Goal: Use online tool/utility: Utilize a website feature to perform a specific function

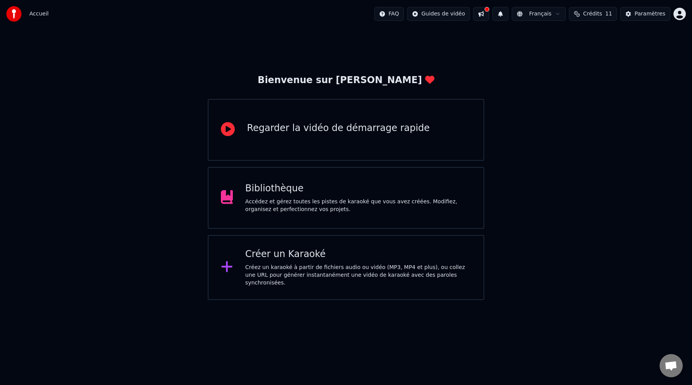
click at [312, 268] on div "Créez un karaoké à partir de fichiers audio ou vidéo (MP3, MP4 et plus), ou col…" at bounding box center [358, 274] width 226 height 23
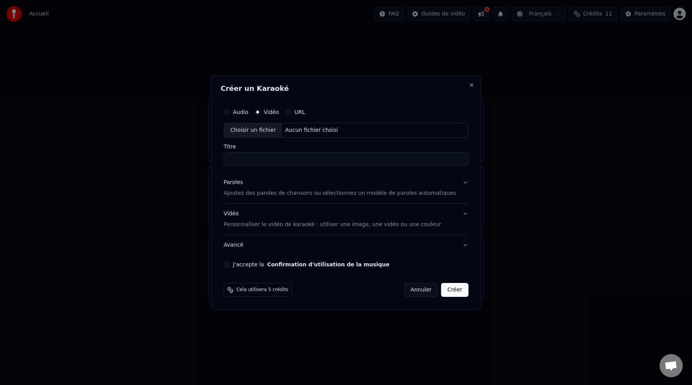
click at [275, 129] on div "Choisir un fichier" at bounding box center [253, 130] width 58 height 14
type input "*********"
click at [457, 185] on button "Paroles Ajoutez des paroles de chansons ou sélectionnez un modèle de paroles au…" at bounding box center [346, 187] width 245 height 31
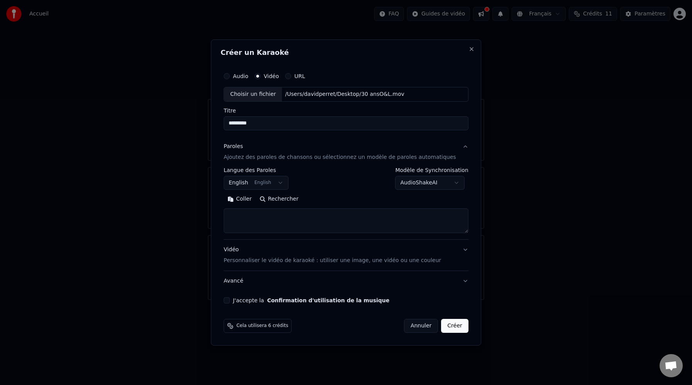
click at [286, 183] on button "English English" at bounding box center [256, 183] width 65 height 14
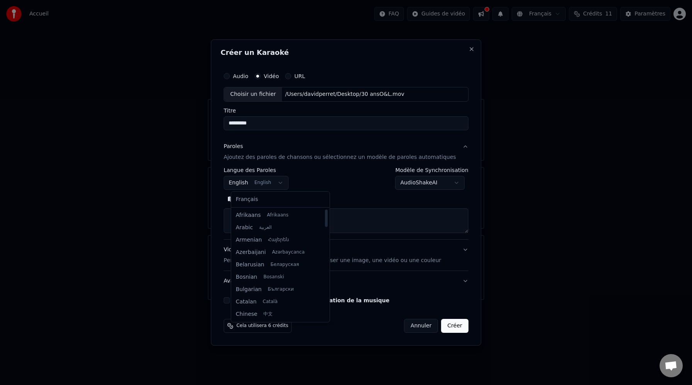
click at [327, 185] on div at bounding box center [346, 192] width 692 height 385
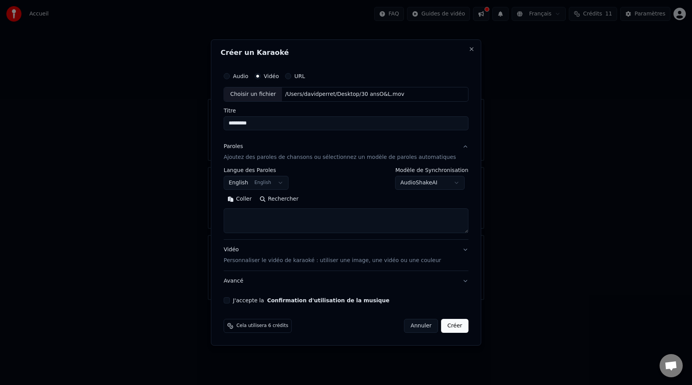
click at [244, 182] on button "English English" at bounding box center [256, 183] width 65 height 14
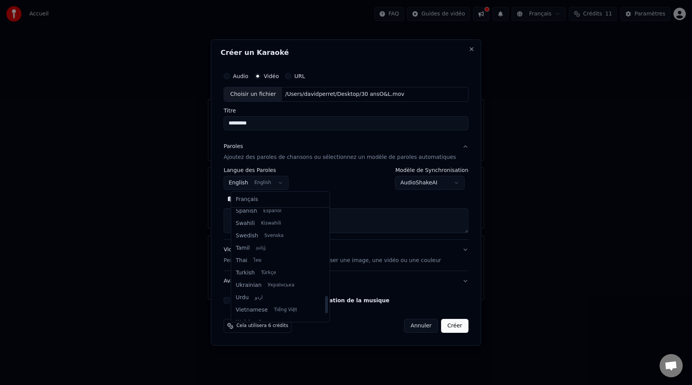
scroll to position [593, 0]
click at [157, 199] on div at bounding box center [346, 192] width 692 height 385
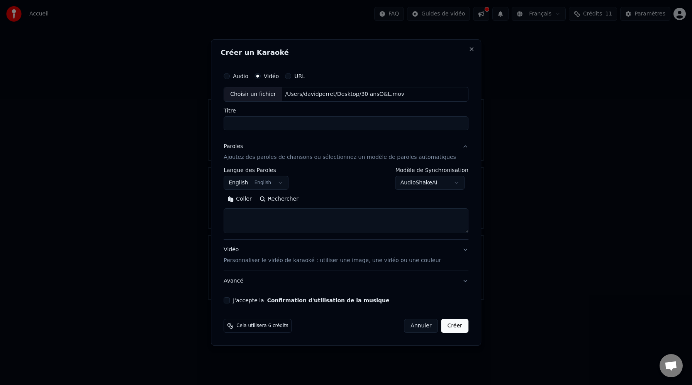
select select
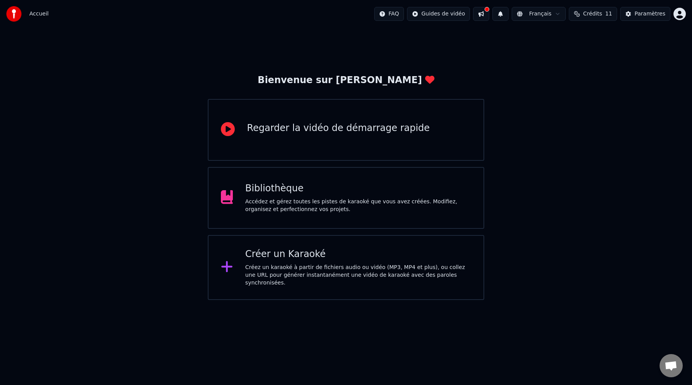
click at [547, 15] on html "Accueil FAQ Guides de vidéo Français Crédits 11 Paramètres Bienvenue sur Youka …" at bounding box center [346, 150] width 692 height 300
click at [488, 14] on button at bounding box center [481, 14] width 16 height 14
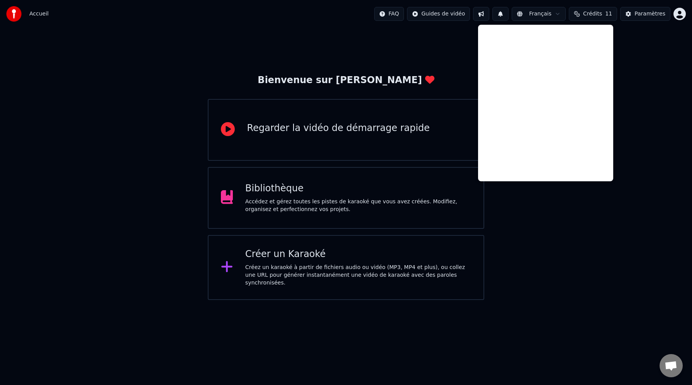
click at [346, 263] on div "Créer un Karaoké Créez un karaoké à partir de fichiers audio ou vidéo (MP3, MP4…" at bounding box center [358, 267] width 226 height 39
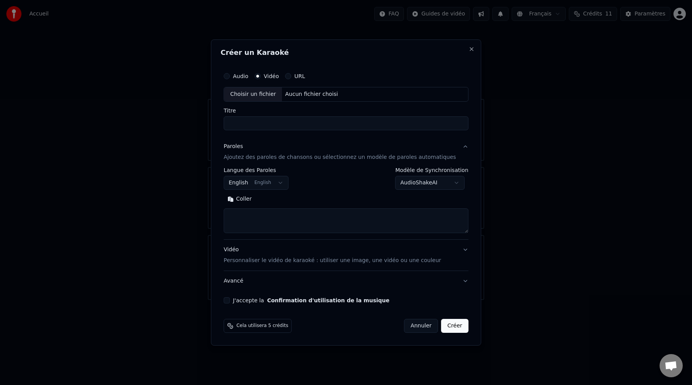
click at [274, 76] on label "Vidéo" at bounding box center [271, 75] width 15 height 5
click at [261, 76] on button "Vidéo" at bounding box center [257, 76] width 6 height 6
click at [275, 93] on div "Choisir un fichier" at bounding box center [253, 94] width 58 height 14
type input "*********"
click at [453, 184] on button "AudioShakeAI" at bounding box center [430, 183] width 70 height 14
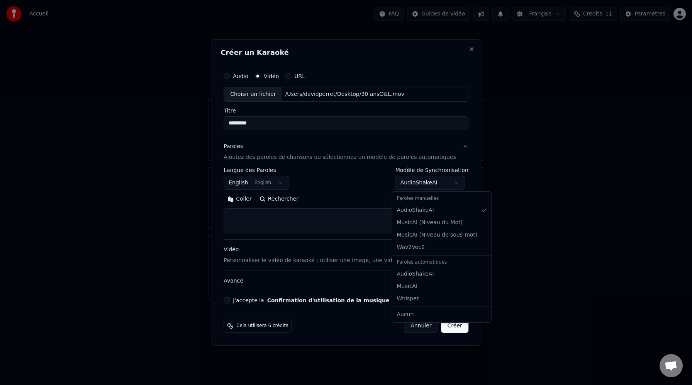
click at [330, 186] on div at bounding box center [346, 192] width 692 height 385
click at [291, 216] on textarea at bounding box center [346, 220] width 245 height 25
click at [248, 201] on button "Coller" at bounding box center [240, 199] width 32 height 12
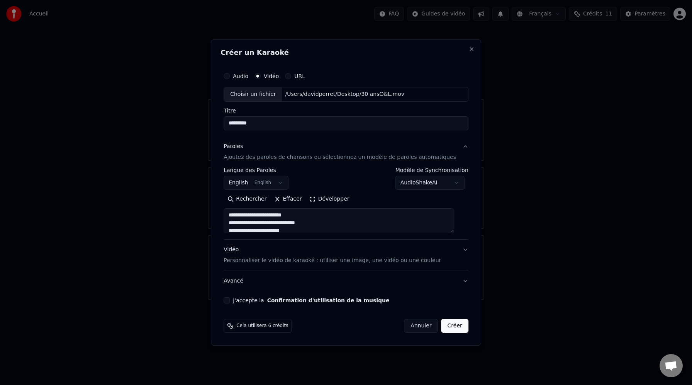
scroll to position [862, 0]
click at [460, 248] on button "Vidéo Personnaliser le vidéo de karaoké : utiliser une image, une vidéo ou une …" at bounding box center [346, 254] width 245 height 31
type textarea "**********"
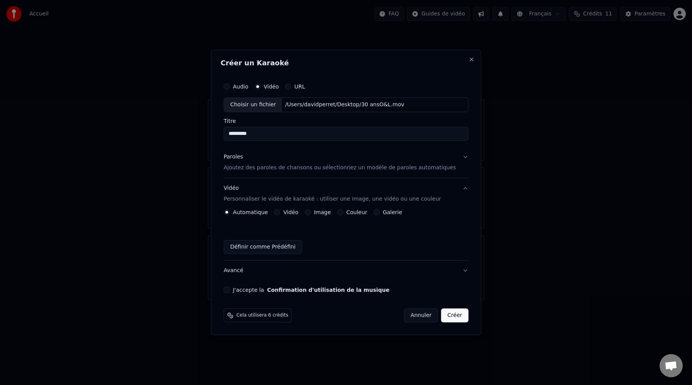
click at [343, 214] on button "Couleur" at bounding box center [340, 212] width 6 height 6
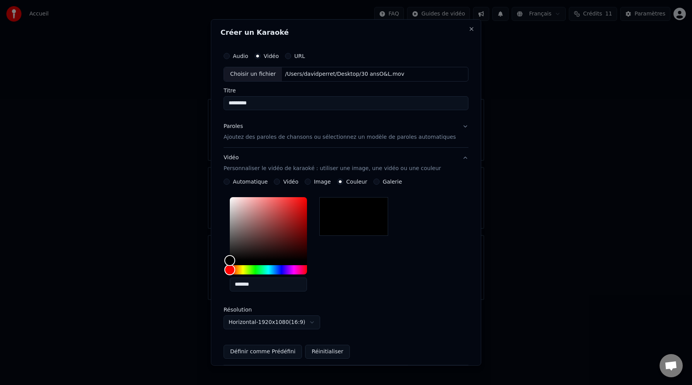
click at [458, 127] on button "Paroles Ajoutez des paroles de chansons ou sélectionnez un modèle de paroles au…" at bounding box center [346, 131] width 245 height 31
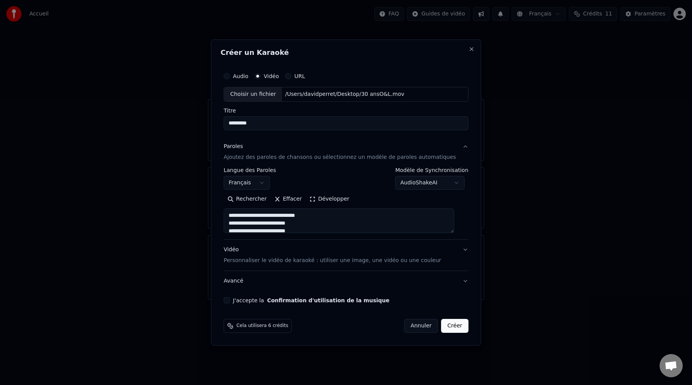
click at [230, 302] on button "J'accepte la Confirmation d'utilisation de la musique" at bounding box center [227, 300] width 6 height 6
click at [452, 326] on button "Créer" at bounding box center [454, 326] width 27 height 14
type textarea "**********"
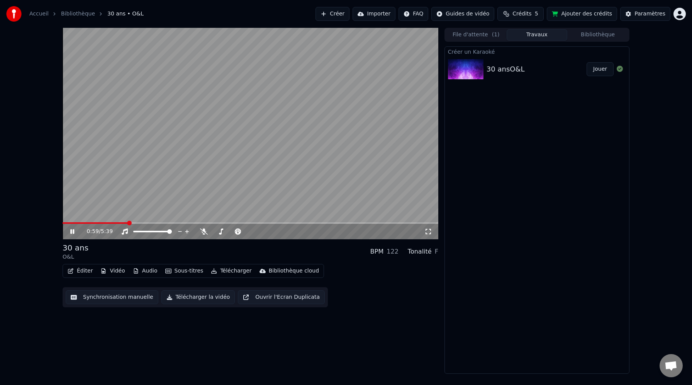
click at [77, 230] on icon at bounding box center [78, 231] width 18 height 6
